Goal: Transaction & Acquisition: Download file/media

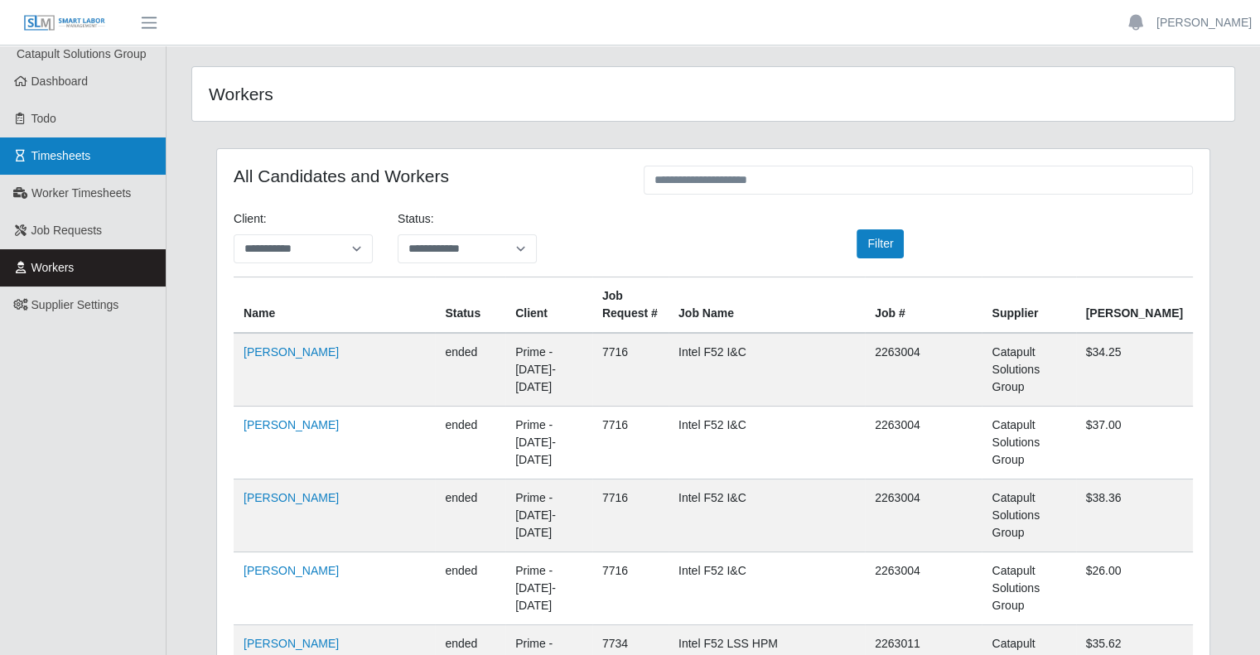
click at [121, 165] on link "Timesheets" at bounding box center [83, 155] width 166 height 37
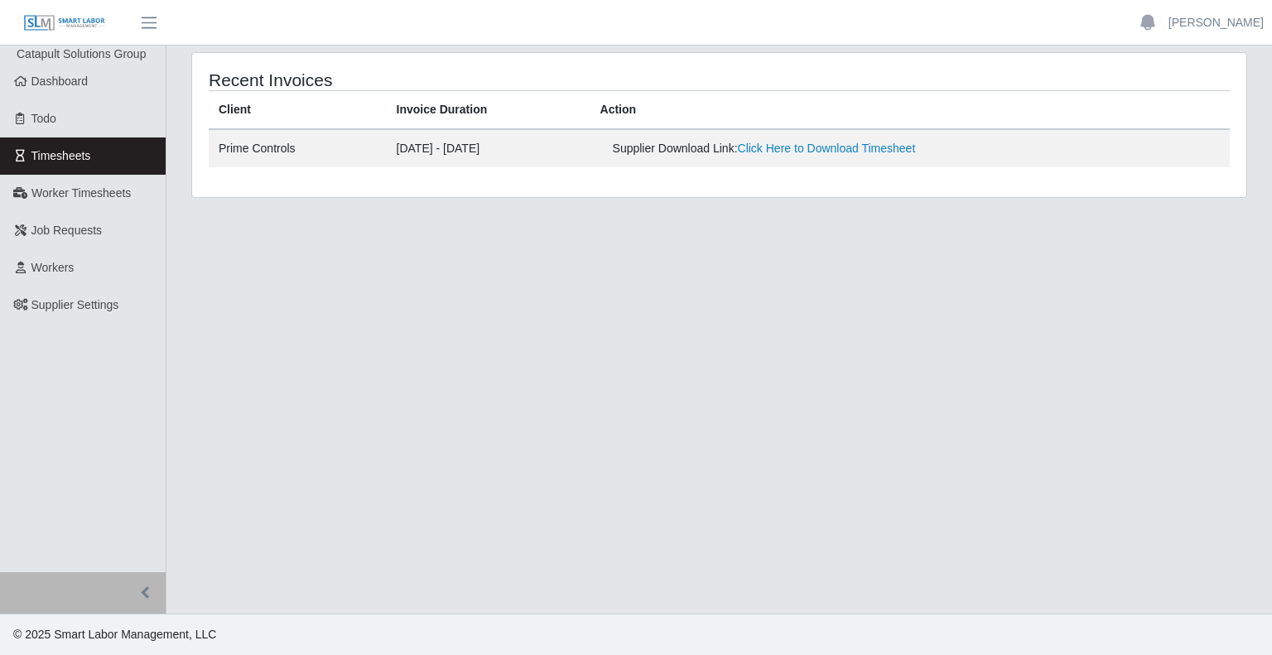
click at [103, 156] on link "Timesheets" at bounding box center [83, 155] width 166 height 37
click at [803, 149] on link "Click Here to Download Timesheet" at bounding box center [827, 148] width 178 height 13
